Goal: Find specific page/section: Find specific page/section

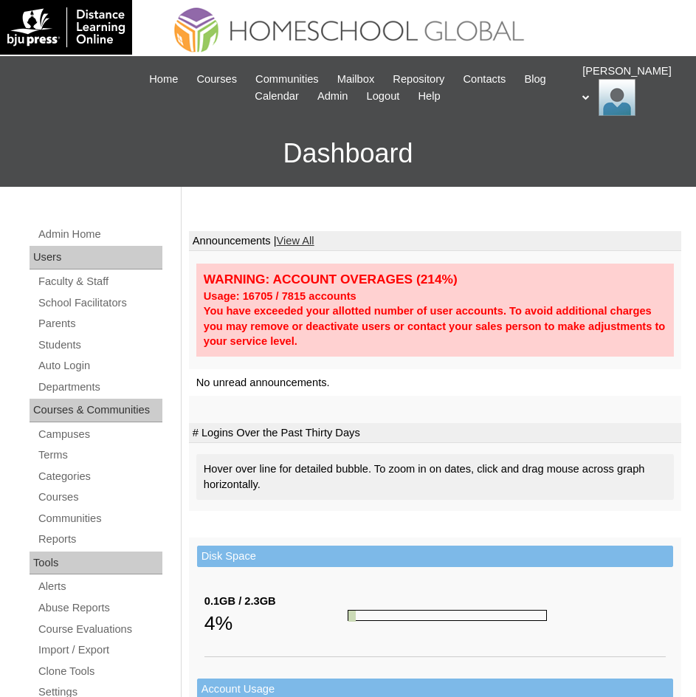
click at [225, 77] on span "Courses" at bounding box center [216, 79] width 41 height 17
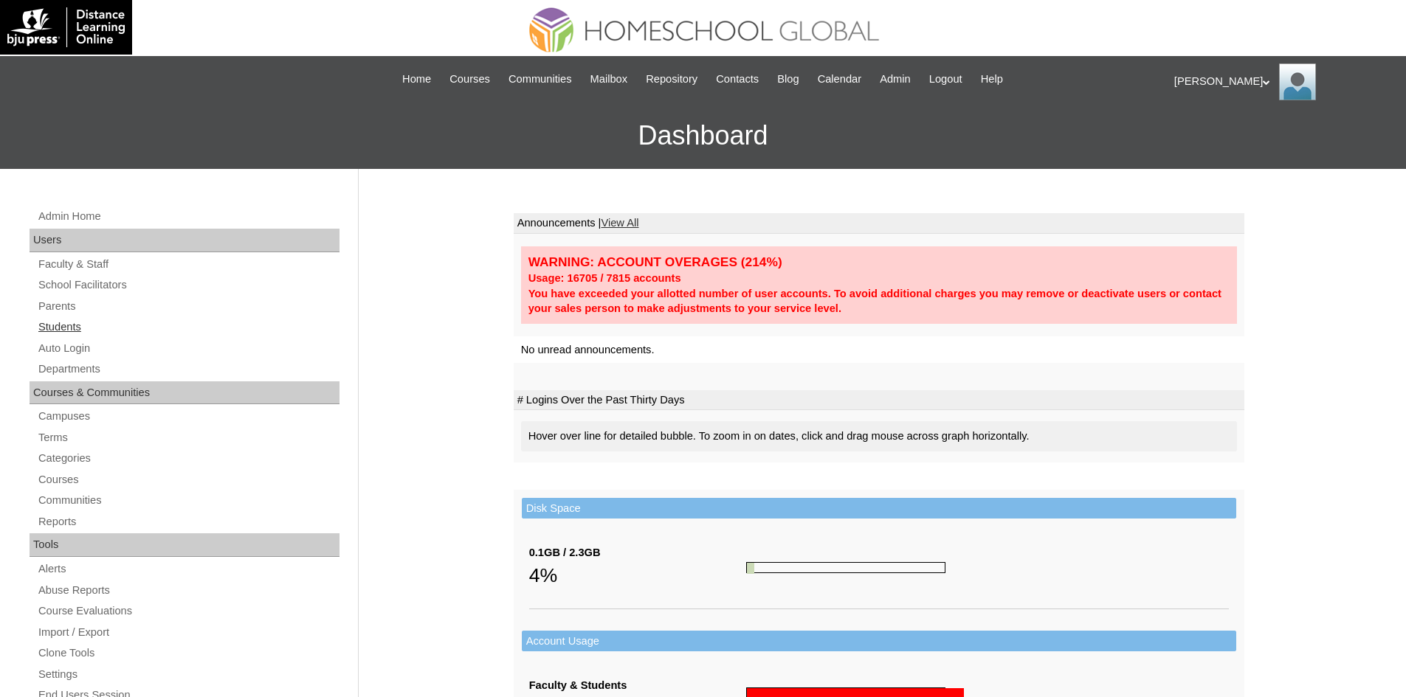
click at [75, 319] on link "Students" at bounding box center [188, 327] width 303 height 18
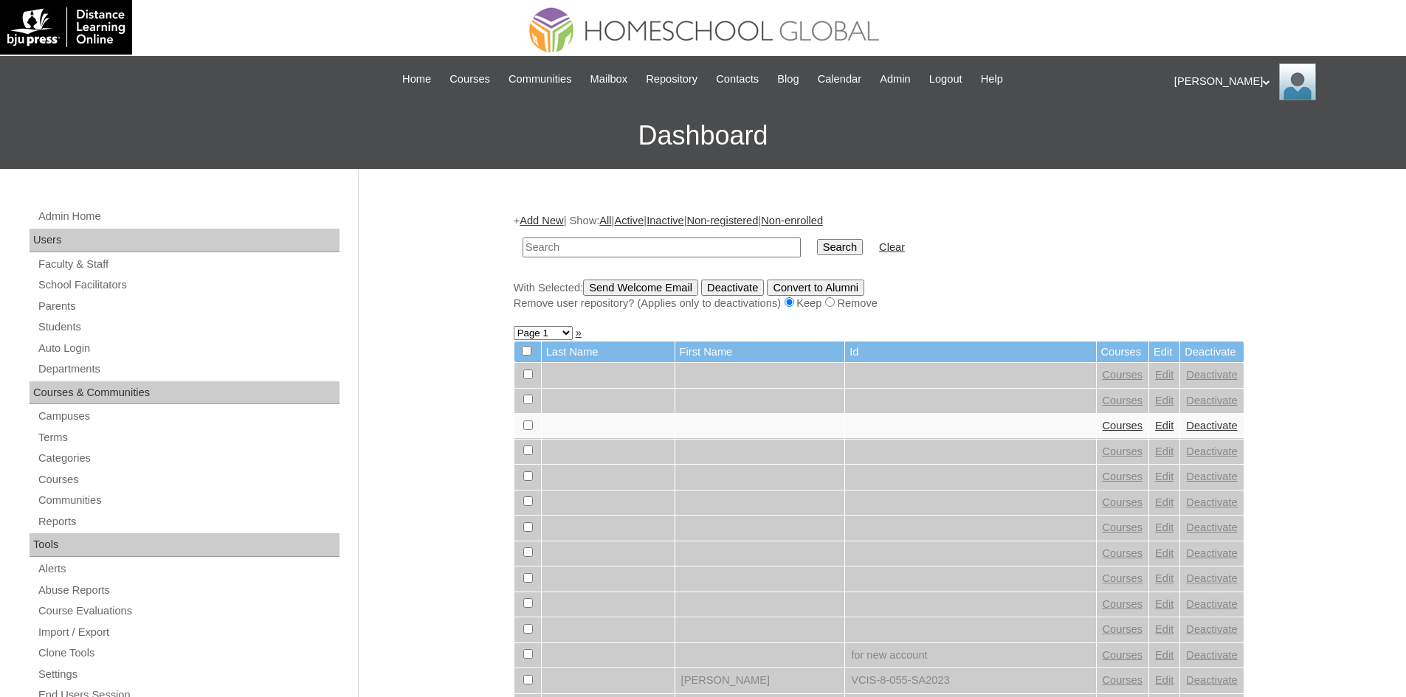
click at [567, 251] on input "text" at bounding box center [661, 248] width 278 height 20
type input "MHS00108-TECHPH2025"
click at [817, 249] on input "Search" at bounding box center [840, 247] width 46 height 16
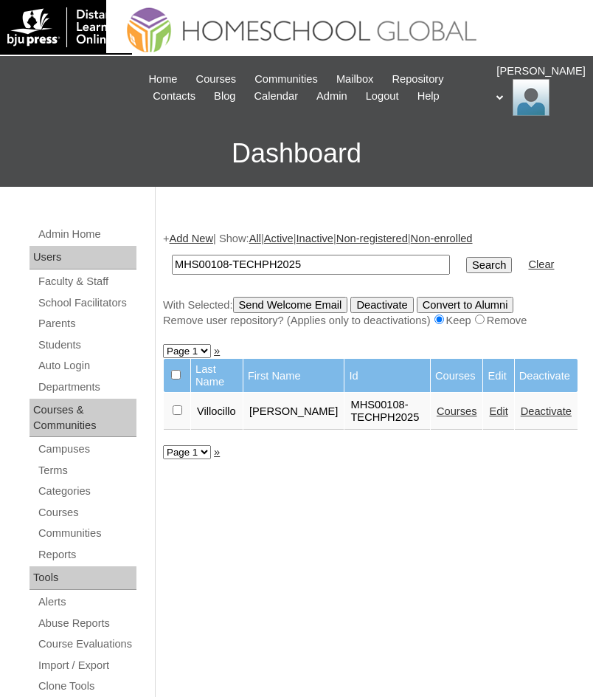
click at [457, 409] on link "Courses" at bounding box center [457, 411] width 41 height 12
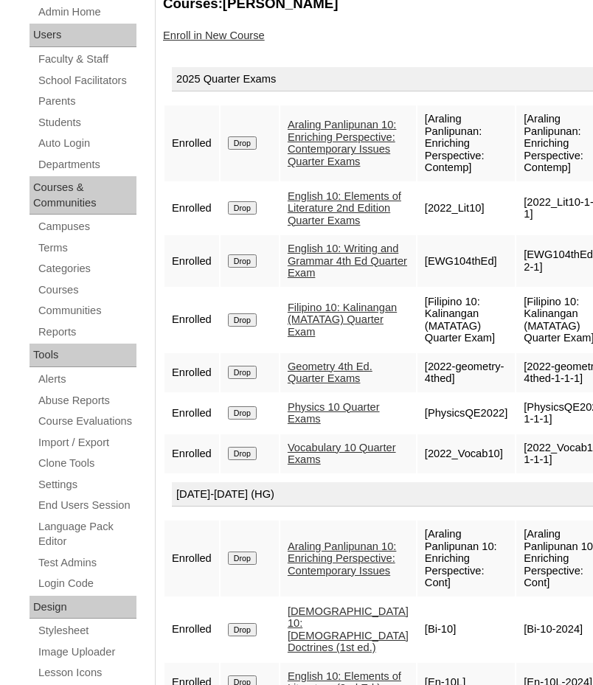
scroll to position [221, 0]
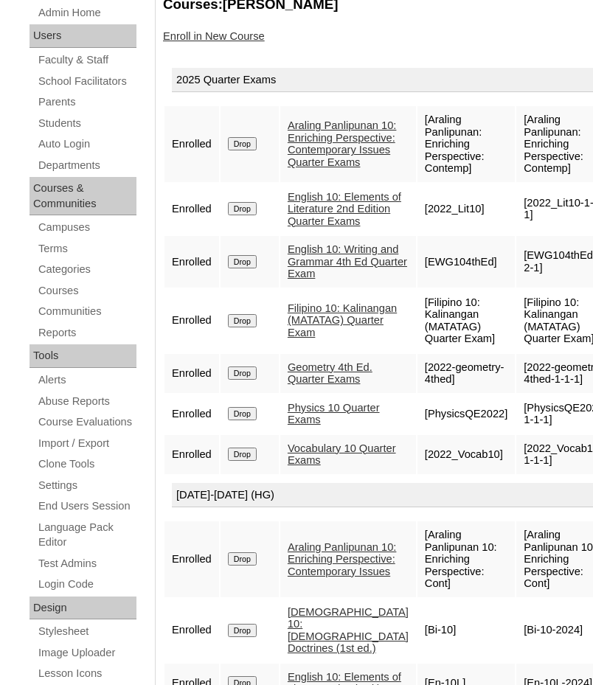
click at [324, 426] on link "Physics 10 Quarter Exams" at bounding box center [334, 414] width 92 height 24
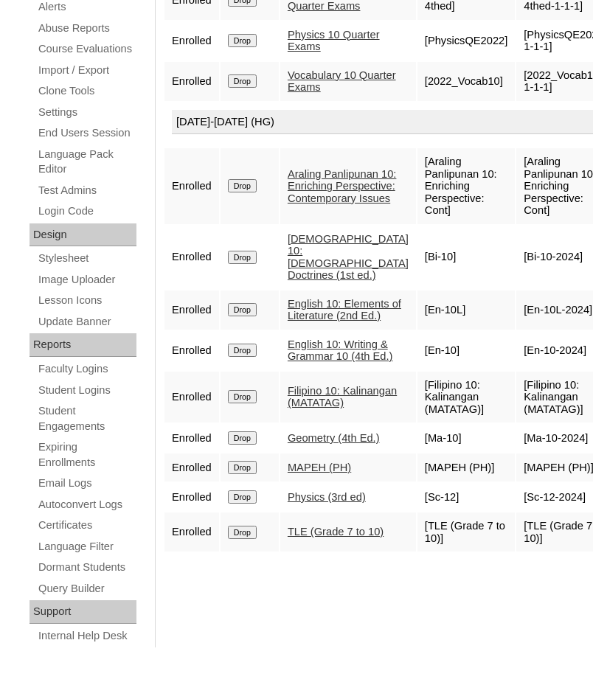
scroll to position [648, 0]
click at [323, 503] on link "Physics (3rd ed)" at bounding box center [327, 497] width 78 height 12
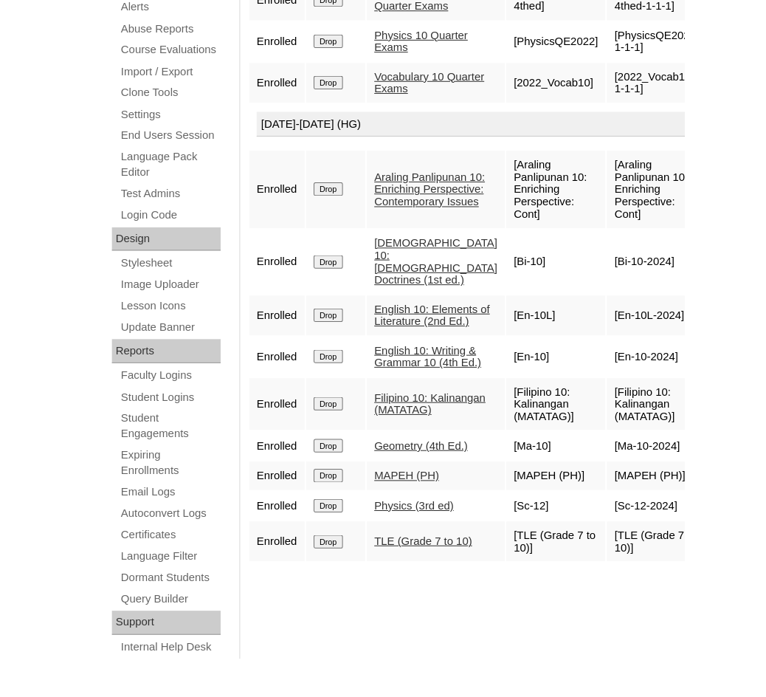
scroll to position [523, 0]
